Goal: Task Accomplishment & Management: Manage account settings

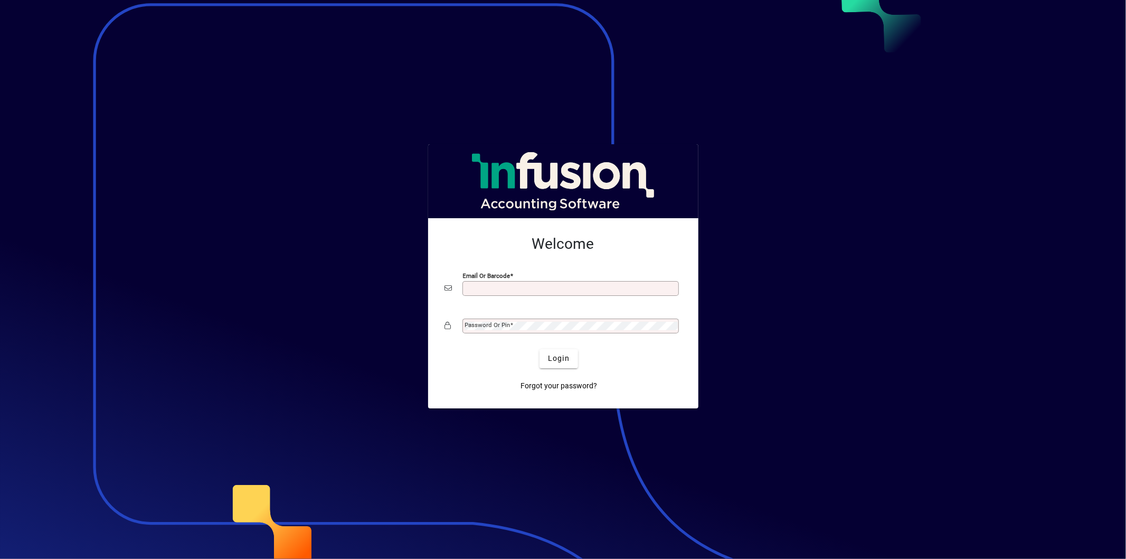
click at [487, 284] on input "Email or Barcode" at bounding box center [571, 288] width 213 height 8
click at [476, 351] on div "Login" at bounding box center [559, 358] width 237 height 19
click at [551, 381] on span "Forgot your password?" at bounding box center [559, 385] width 77 height 11
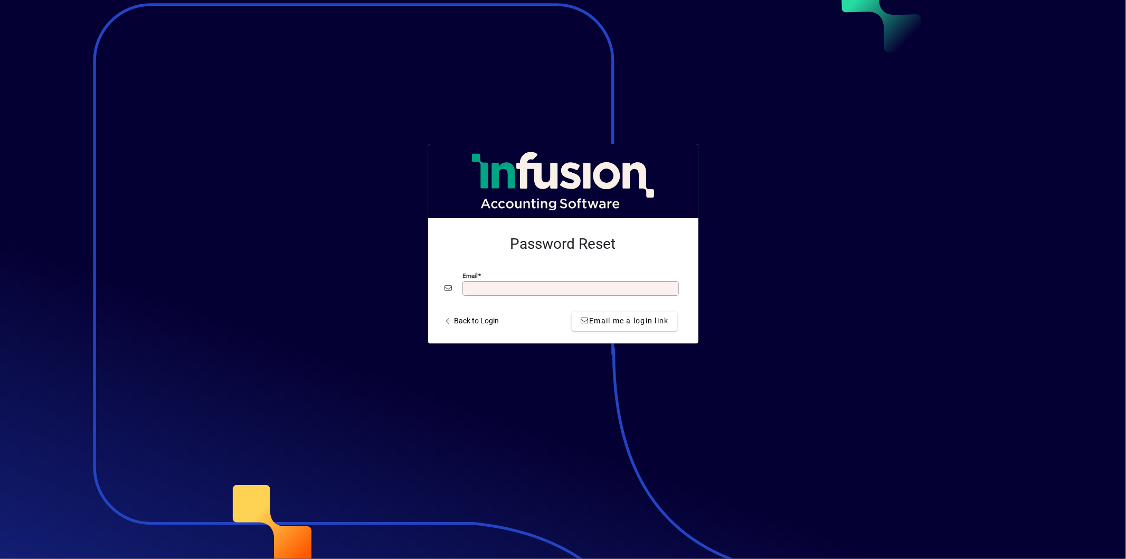
click at [479, 290] on input "Email" at bounding box center [571, 288] width 213 height 8
type input "**********"
click at [611, 324] on span "Email me a login link" at bounding box center [624, 320] width 89 height 11
